Goal: Information Seeking & Learning: Learn about a topic

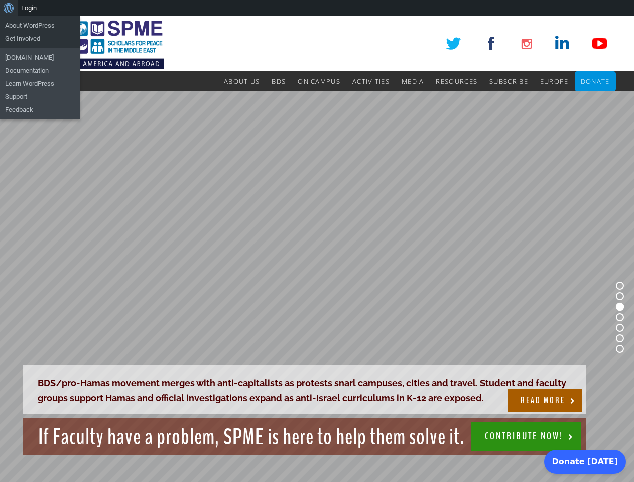
click at [317, 249] on rs-slide "BDS/pro-Hamas movement merges with anti-capitalists as protests snarl campuses,…" at bounding box center [317, 316] width 634 height 451
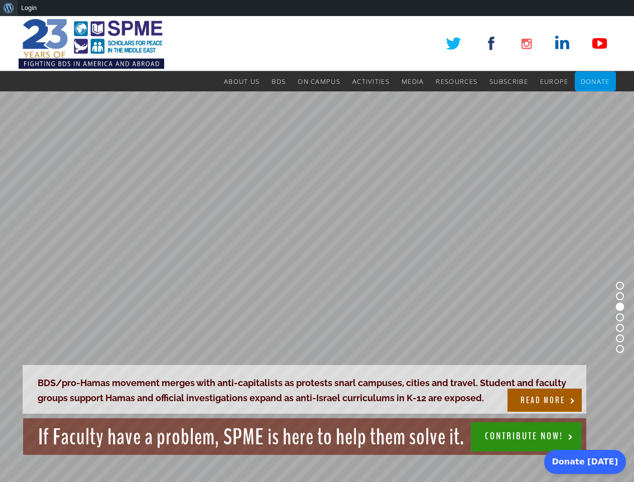
click at [317, 8] on div "About WordPress About WordPress Get Involved [DOMAIN_NAME] Documentation Learn …" at bounding box center [317, 8] width 634 height 16
click at [317, 249] on rs-slide "BDS/pro-Hamas movement merges with anti-capitalists as protests snarl campuses,…" at bounding box center [317, 316] width 634 height 451
click at [317, 286] on rs-slide "BDS/pro-Hamas movement merges with anti-capitalists as protests snarl campuses,…" at bounding box center [317, 316] width 634 height 451
click at [619, 285] on rs-bullet at bounding box center [619, 285] width 8 height 8
click at [619, 296] on rs-bullet at bounding box center [619, 296] width 8 height 8
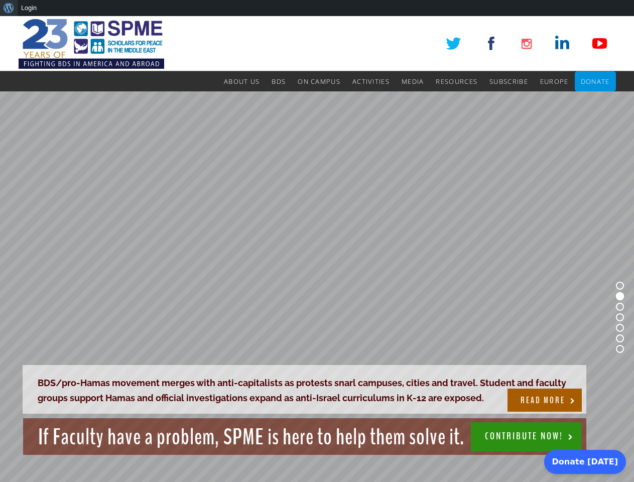
click at [619, 306] on rs-bullet at bounding box center [619, 306] width 8 height 8
click at [619, 317] on rs-bullet at bounding box center [619, 317] width 8 height 8
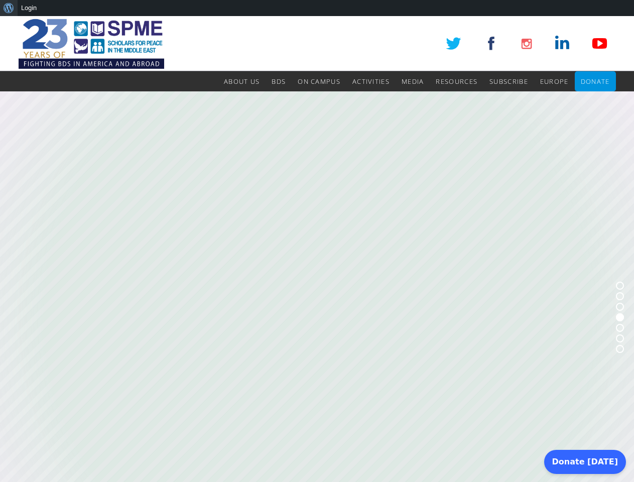
click at [619, 328] on rs-bullet at bounding box center [619, 328] width 8 height 8
click at [619, 338] on rs-bullet at bounding box center [619, 338] width 8 height 8
